Goal: Task Accomplishment & Management: Use online tool/utility

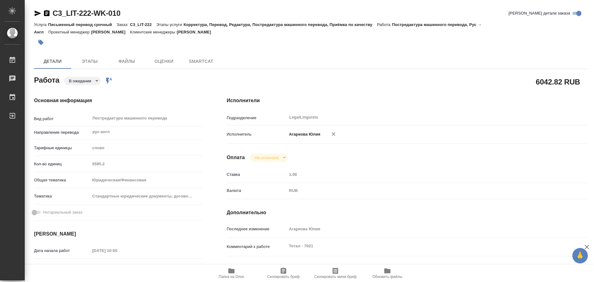
type textarea "x"
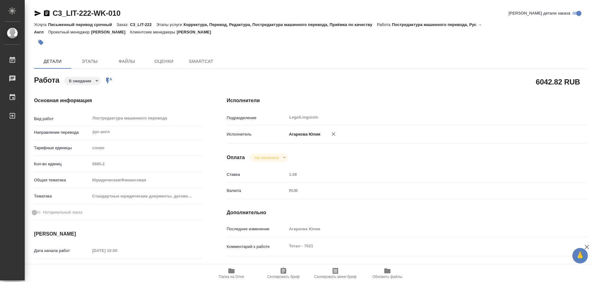
type textarea "x"
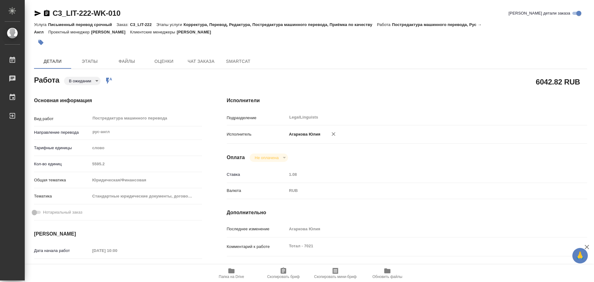
type textarea "x"
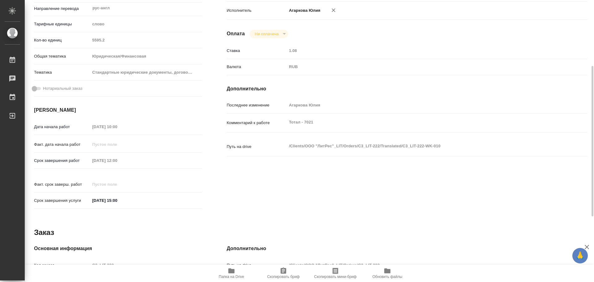
type textarea "x"
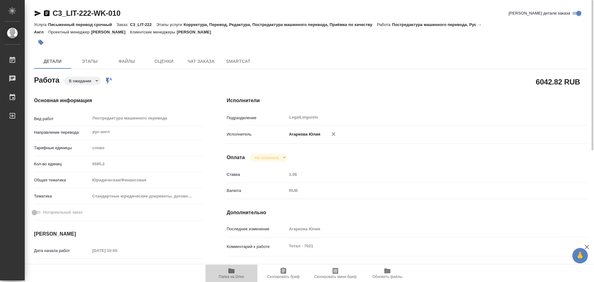
click at [231, 271] on icon "button" at bounding box center [231, 270] width 6 height 5
